Goal: Task Accomplishment & Management: Manage account settings

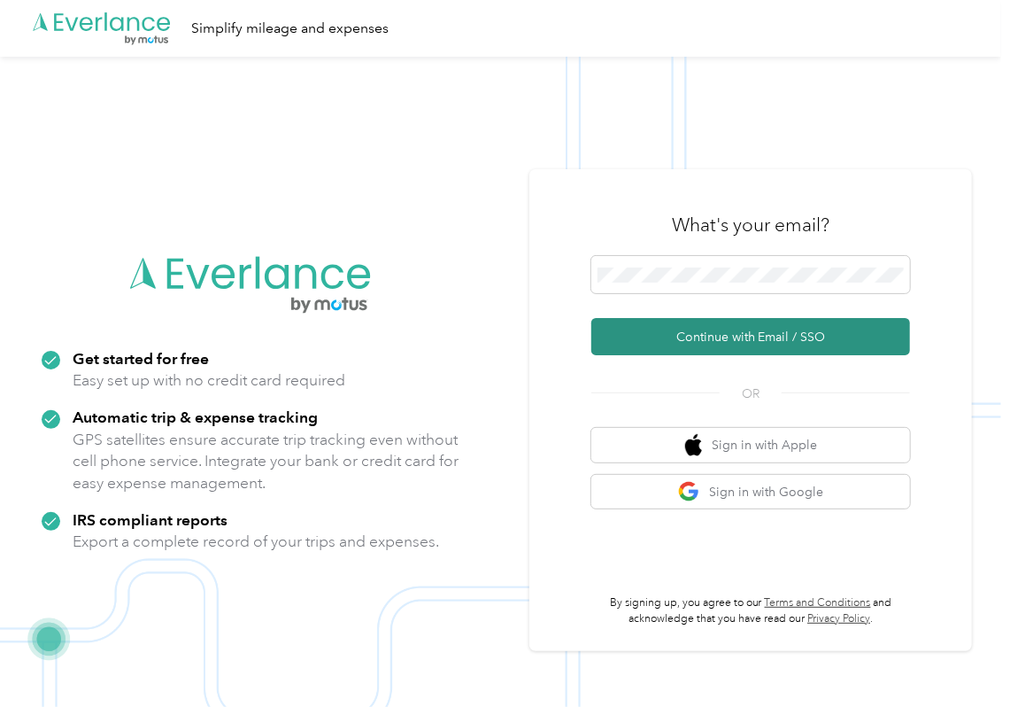
click at [639, 338] on button "Continue with Email / SSO" at bounding box center [750, 336] width 319 height 37
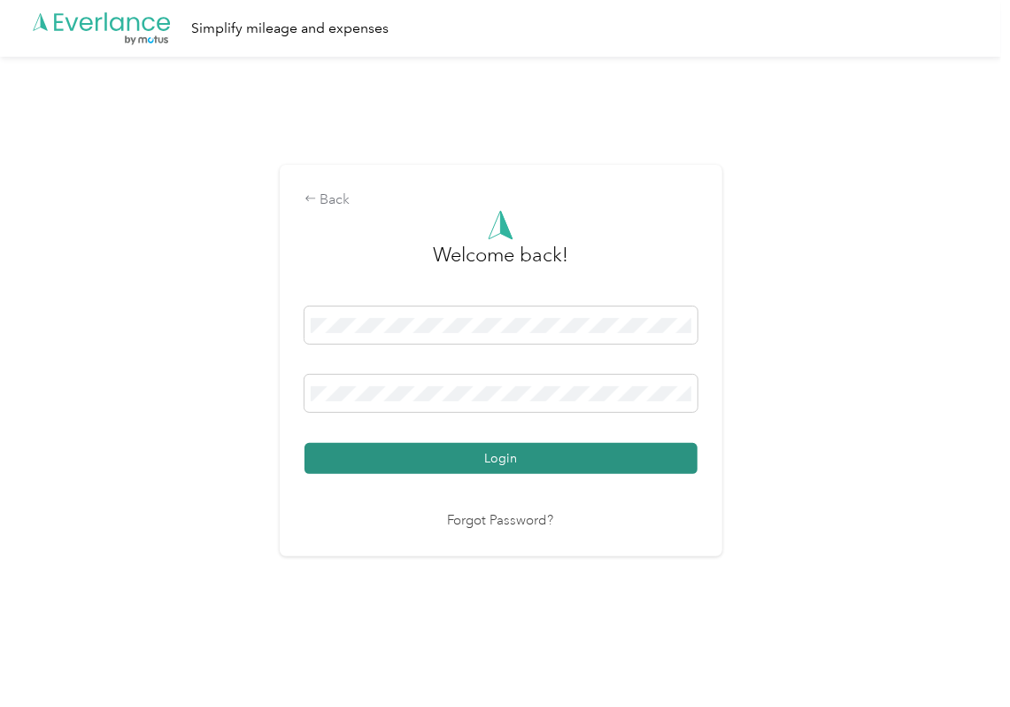
click at [391, 444] on button "Login" at bounding box center [501, 458] width 393 height 31
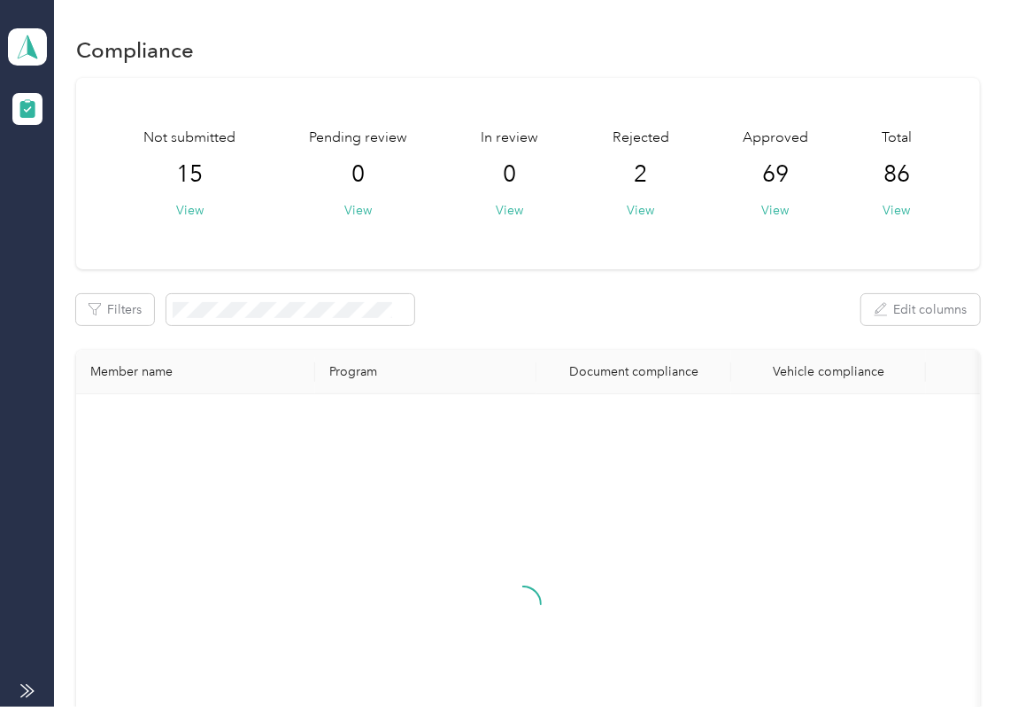
click at [673, 285] on div "Not submitted 15 View Pending review 0 View In review 0 View Rejected 2 View Ap…" at bounding box center [528, 462] width 904 height 768
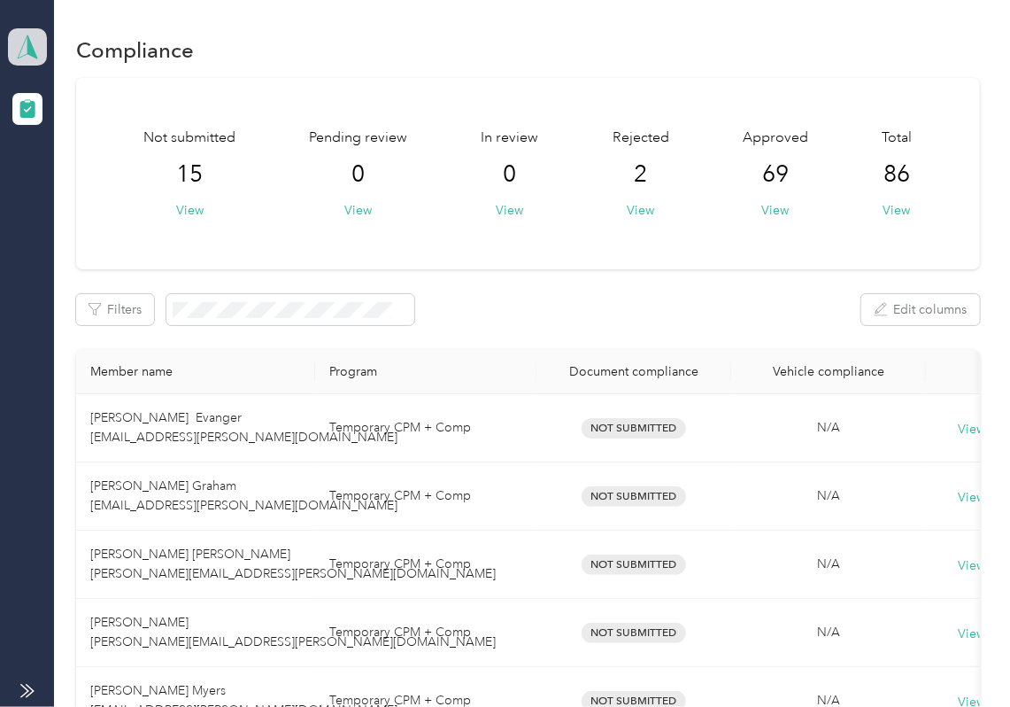
click at [19, 50] on icon at bounding box center [27, 47] width 27 height 25
click at [74, 193] on div "Log out" at bounding box center [194, 185] width 348 height 31
